Goal: Information Seeking & Learning: Learn about a topic

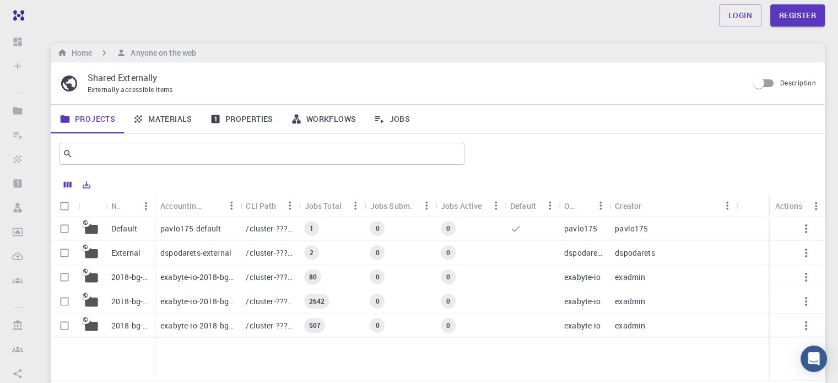
click at [121, 327] on p "2018-bg-study-phase-I" at bounding box center [130, 325] width 38 height 11
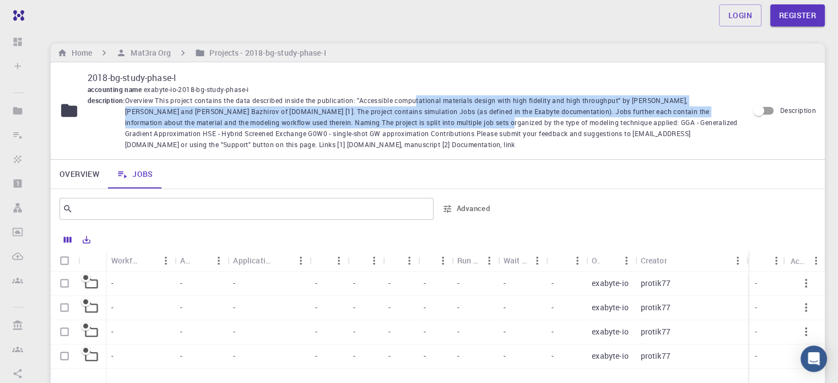
drag, startPoint x: 419, startPoint y: 100, endPoint x: 431, endPoint y: 121, distance: 24.2
click at [431, 121] on span "Overview This project contains the data described inside the publication: "Acce…" at bounding box center [432, 122] width 614 height 55
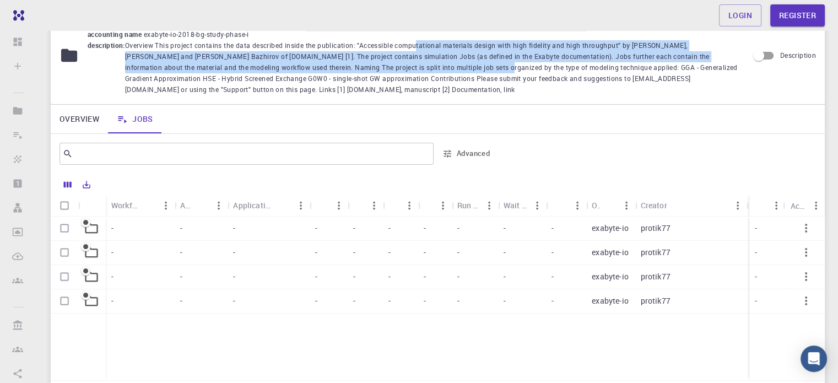
scroll to position [110, 0]
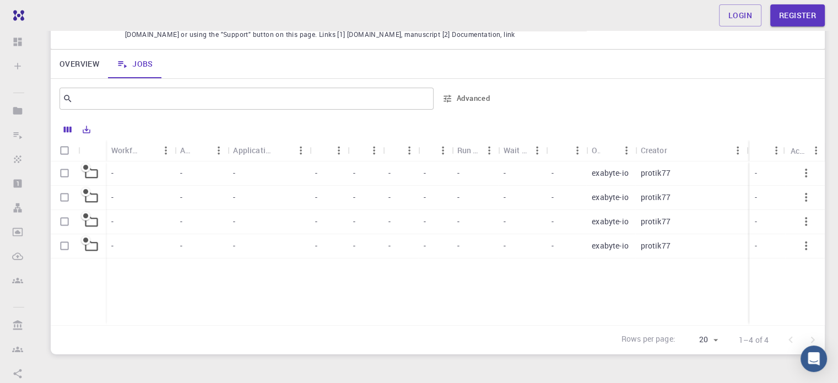
click at [90, 186] on div at bounding box center [92, 198] width 28 height 24
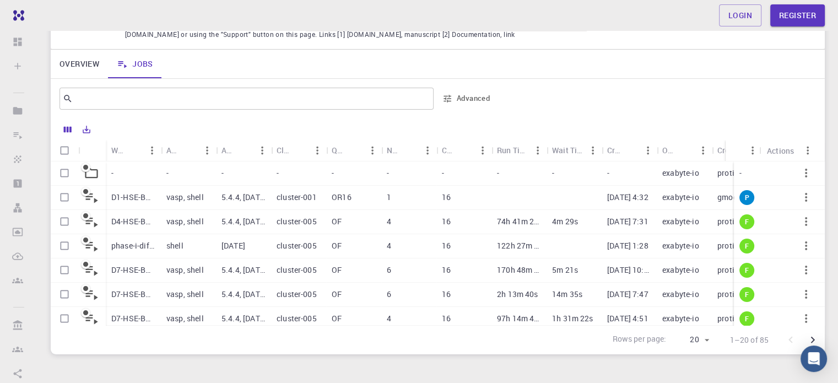
scroll to position [55, 0]
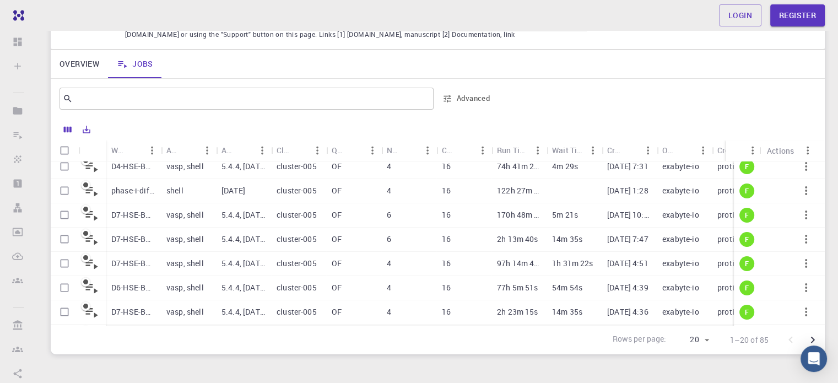
click at [132, 194] on p "phase-i-difficulty-7-hse-lacoo3-a3-1" at bounding box center [133, 190] width 44 height 11
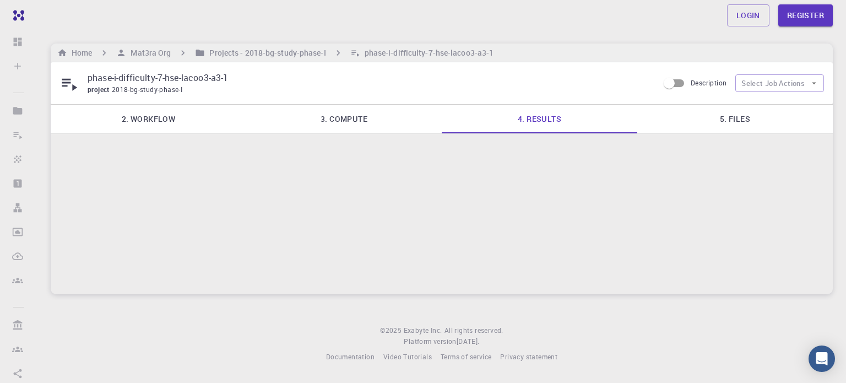
click at [329, 121] on link "3. Compute" at bounding box center [344, 119] width 196 height 29
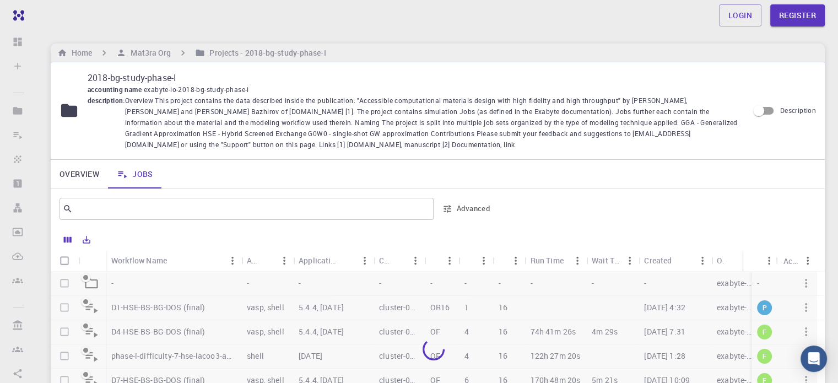
scroll to position [110, 0]
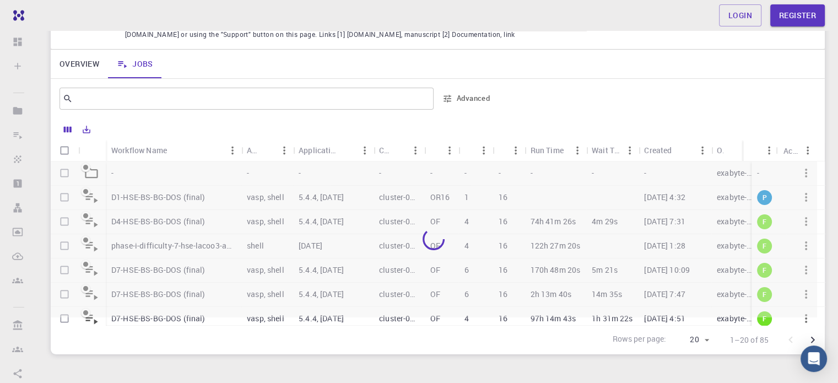
drag, startPoint x: 119, startPoint y: 202, endPoint x: 110, endPoint y: 198, distance: 10.4
